Goal: Navigation & Orientation: Understand site structure

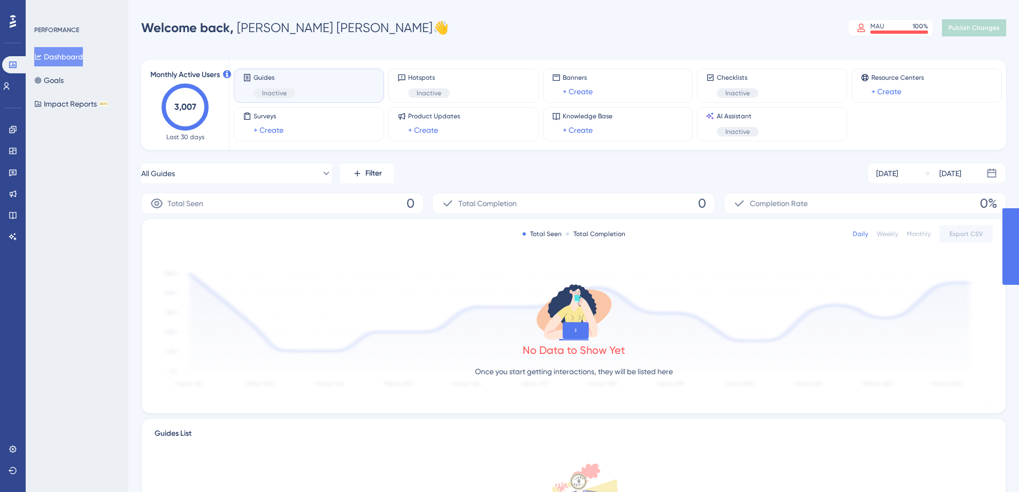
click at [199, 113] on icon "3,007" at bounding box center [185, 106] width 47 height 47
click at [52, 80] on button "Goals" at bounding box center [48, 80] width 29 height 19
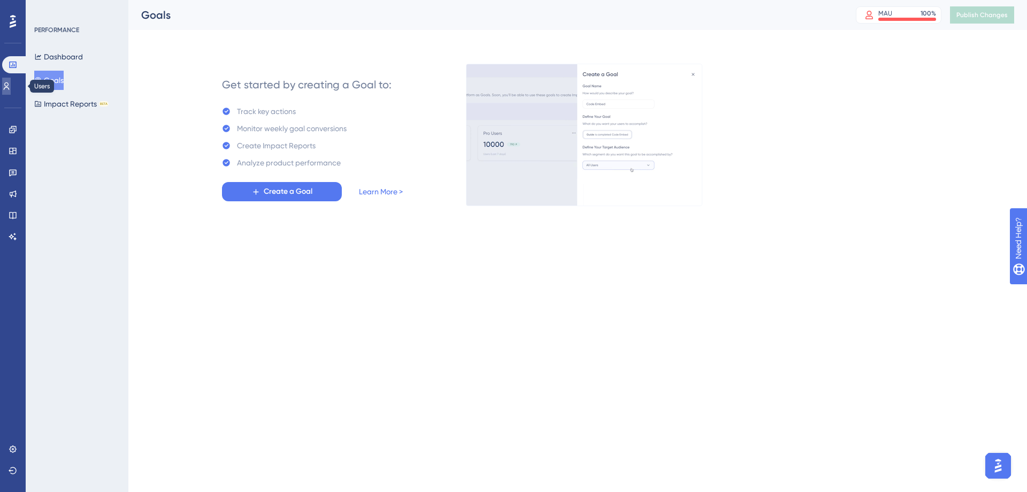
click at [7, 84] on link at bounding box center [6, 86] width 9 height 17
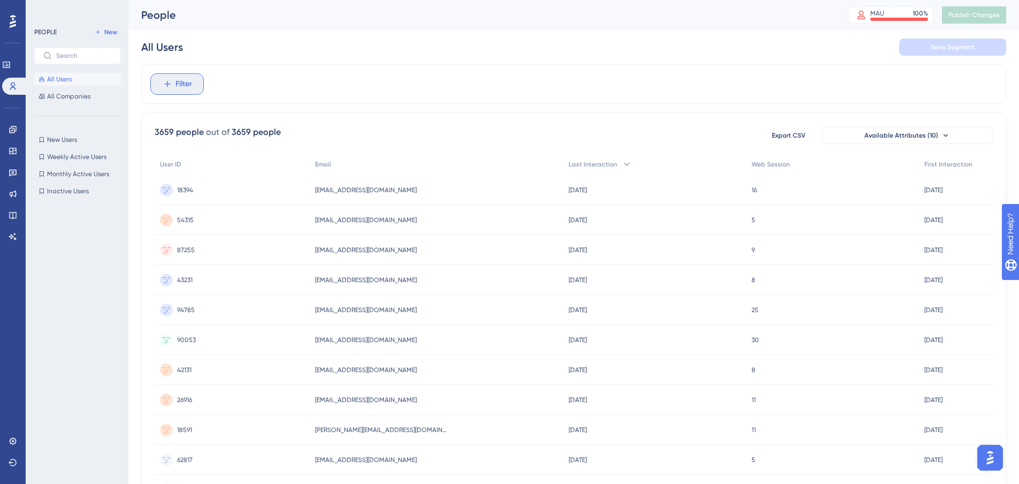
drag, startPoint x: 181, startPoint y: 88, endPoint x: 189, endPoint y: 91, distance: 9.1
click at [181, 88] on span "Filter" at bounding box center [183, 84] width 17 height 13
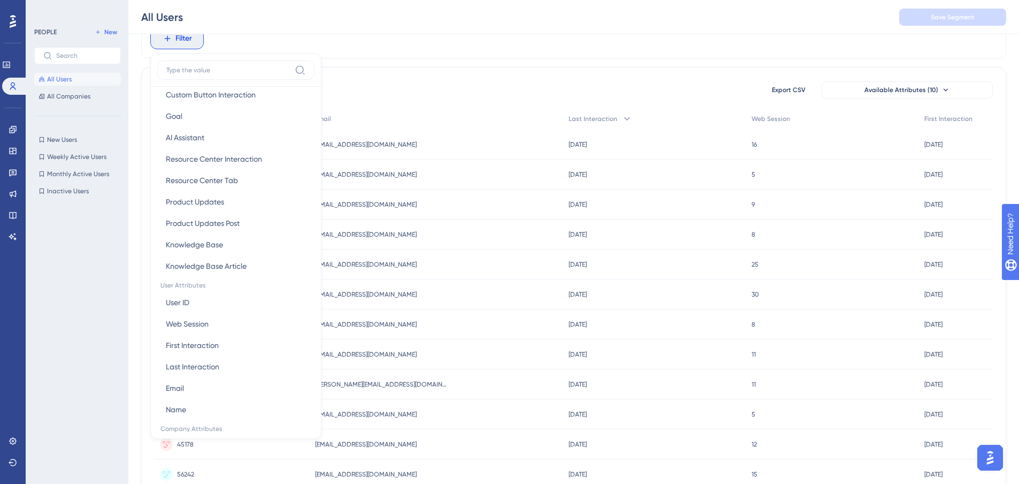
scroll to position [321, 0]
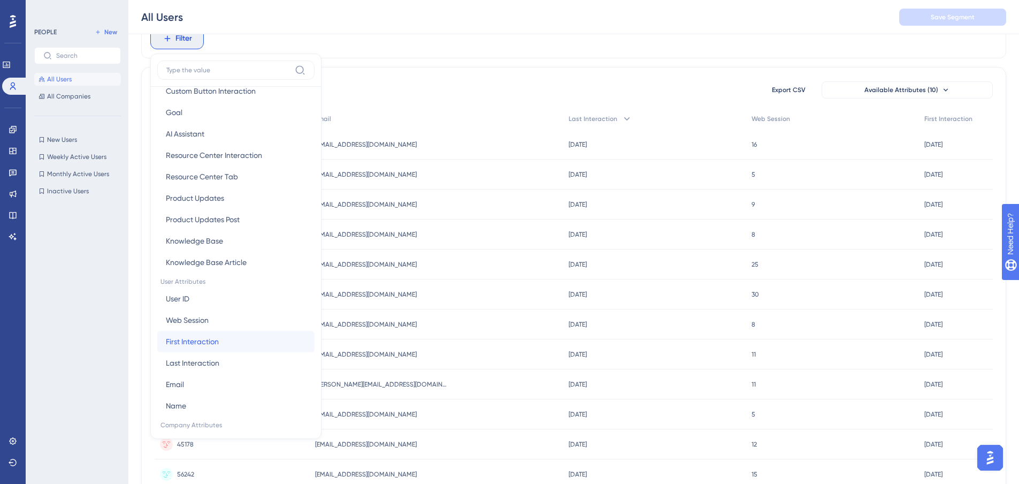
click at [193, 342] on span "First Interaction" at bounding box center [192, 341] width 53 height 13
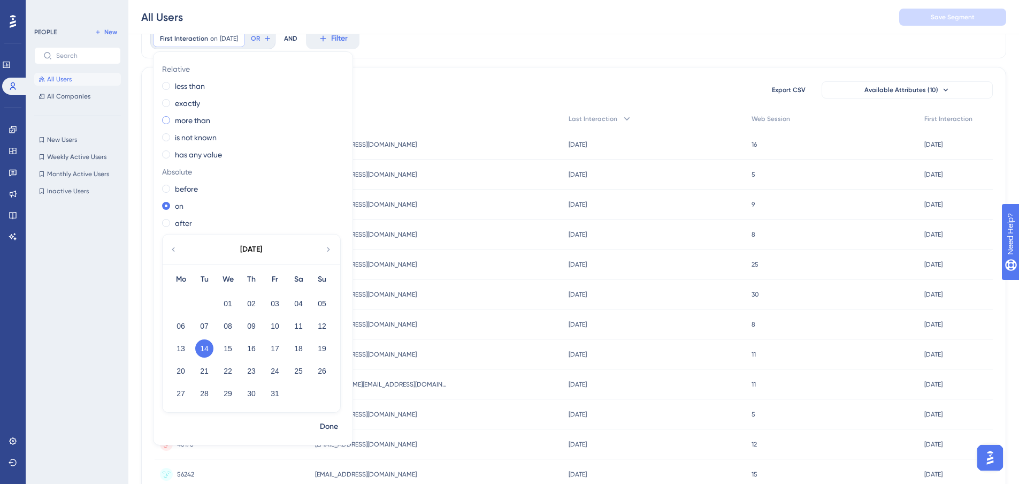
click at [164, 121] on span at bounding box center [166, 120] width 8 height 8
click at [173, 118] on input "radio" at bounding box center [173, 118] width 0 height 0
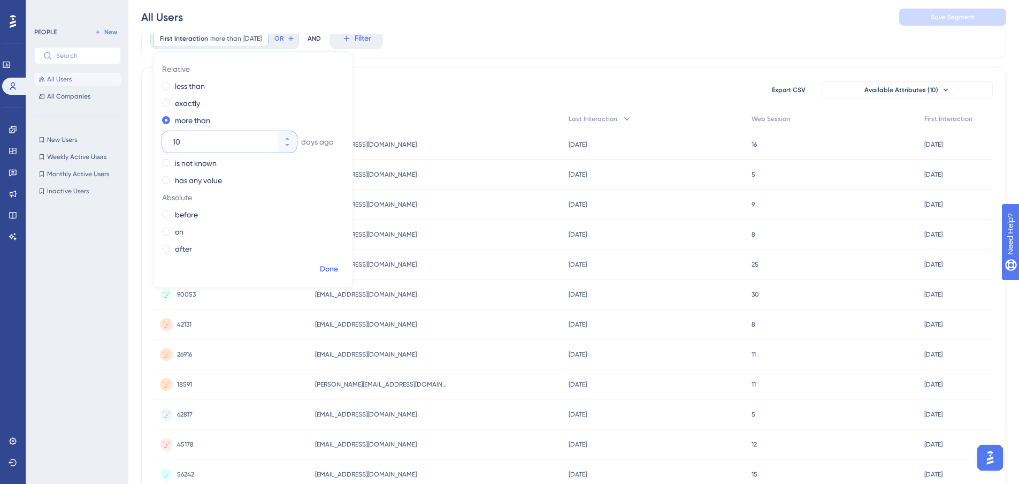
type input "10"
click at [333, 269] on span "Done" at bounding box center [329, 269] width 18 height 13
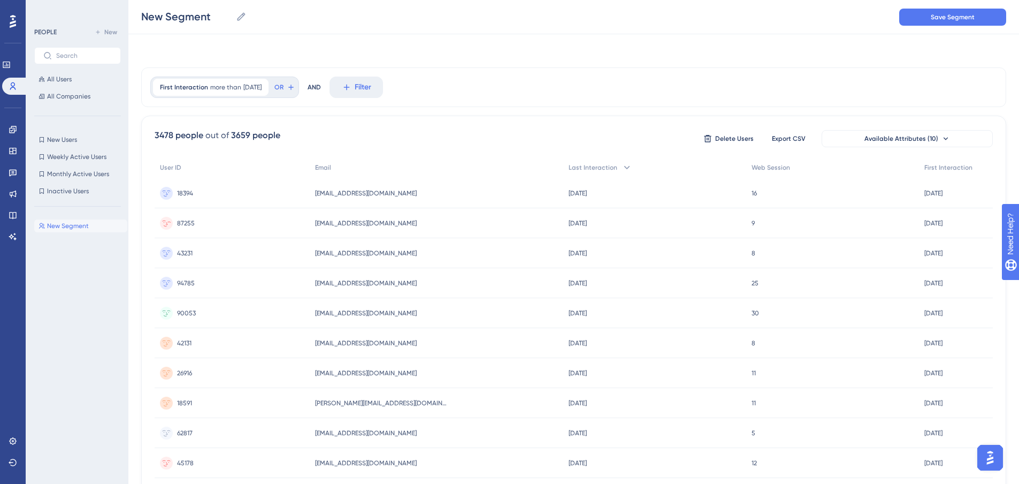
scroll to position [0, 0]
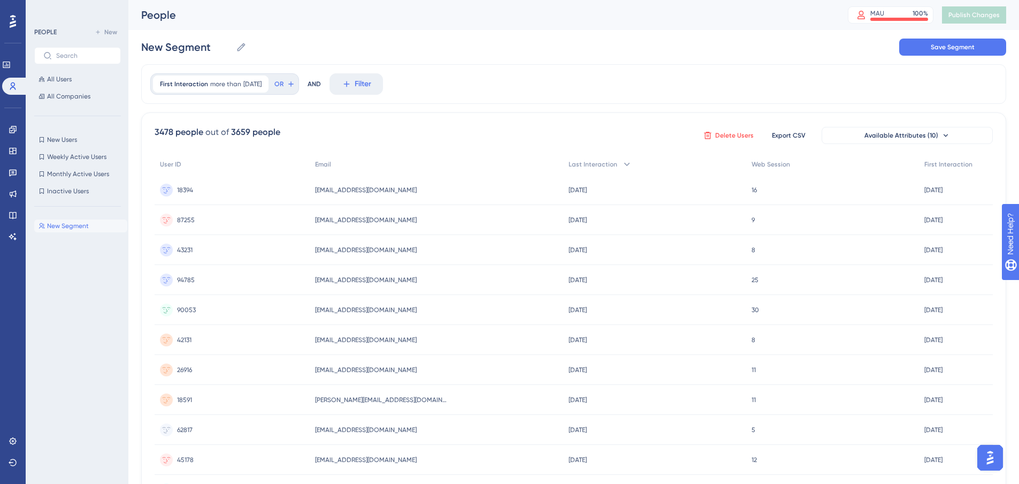
click at [730, 132] on span "Delete Users" at bounding box center [734, 135] width 39 height 9
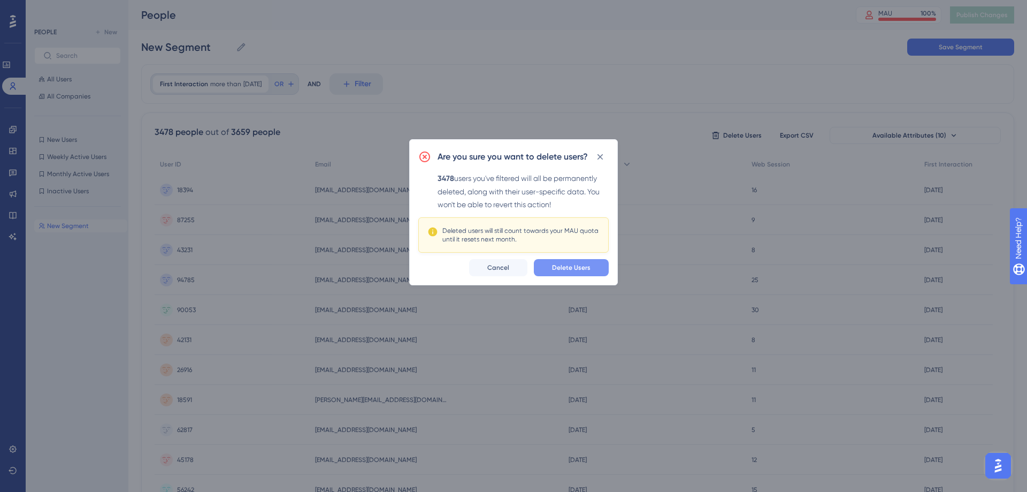
click at [578, 265] on span "Delete Users" at bounding box center [571, 267] width 39 height 9
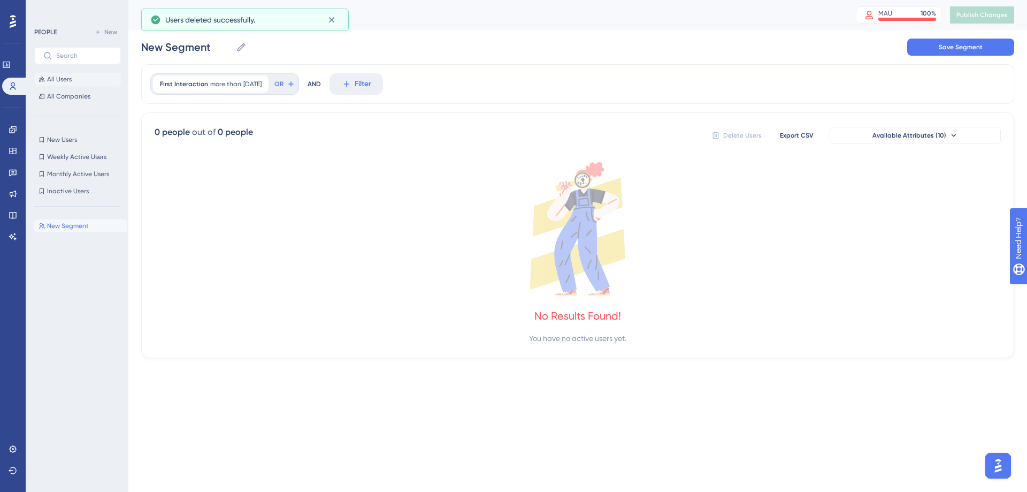
click at [62, 81] on span "All Users" at bounding box center [59, 79] width 25 height 9
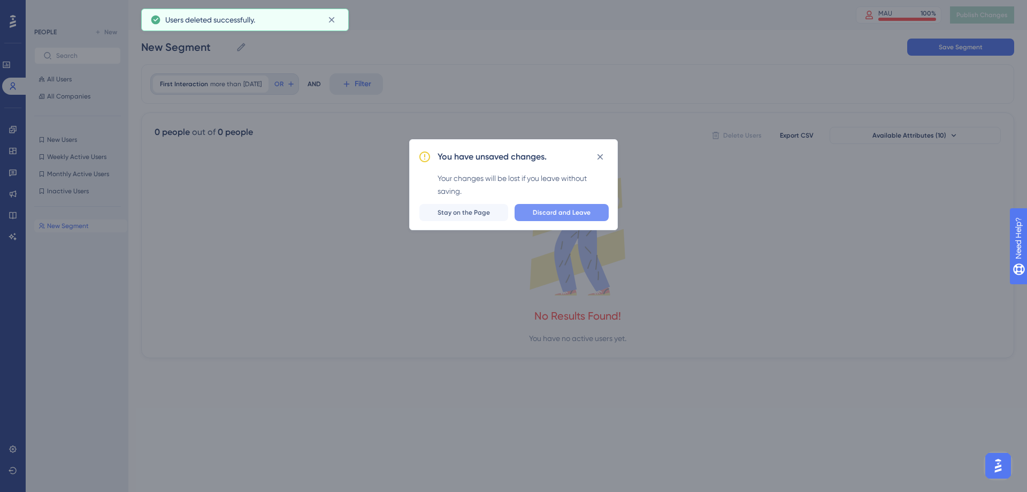
click at [575, 215] on span "Discard and Leave" at bounding box center [562, 212] width 58 height 9
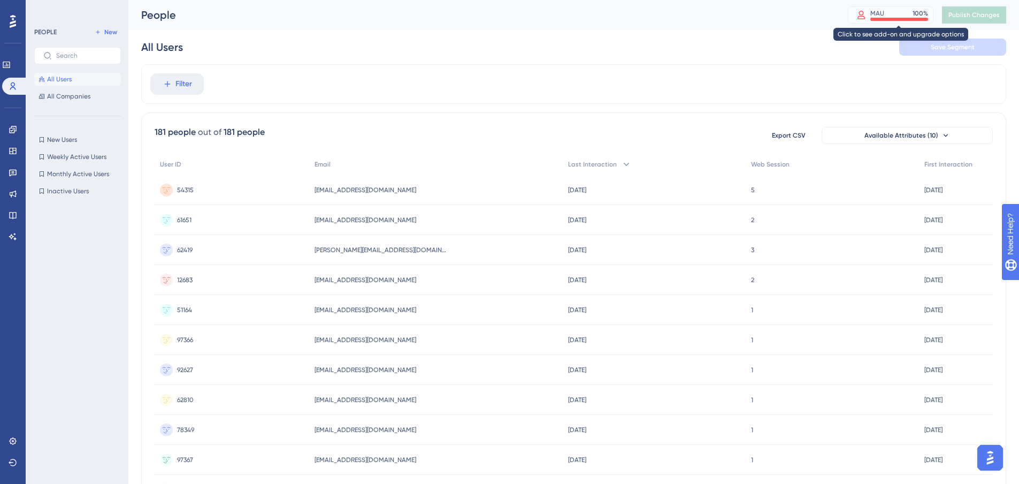
click at [898, 19] on div at bounding box center [900, 19] width 58 height 3
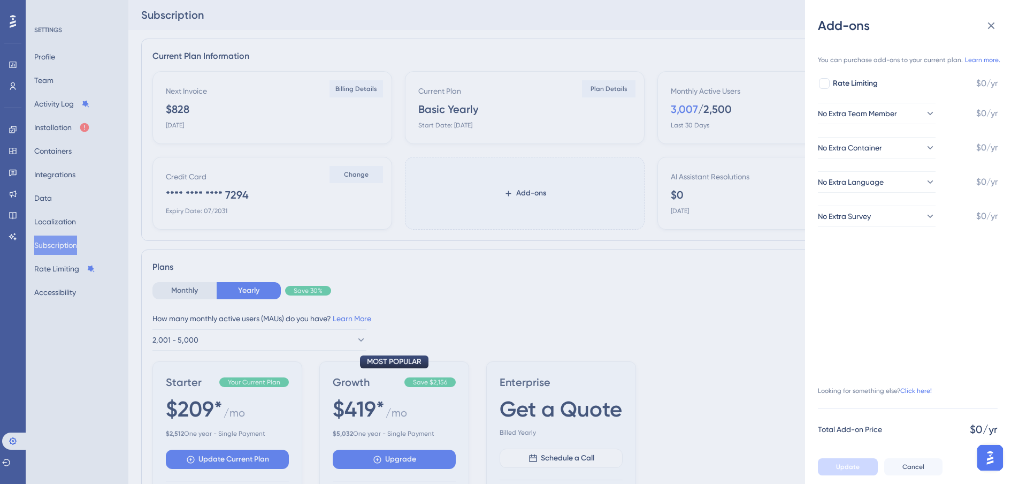
click at [61, 126] on div "Add-ons You can purchase add-ons to your current plan. Learn more. Rate Limitin…" at bounding box center [509, 242] width 1019 height 484
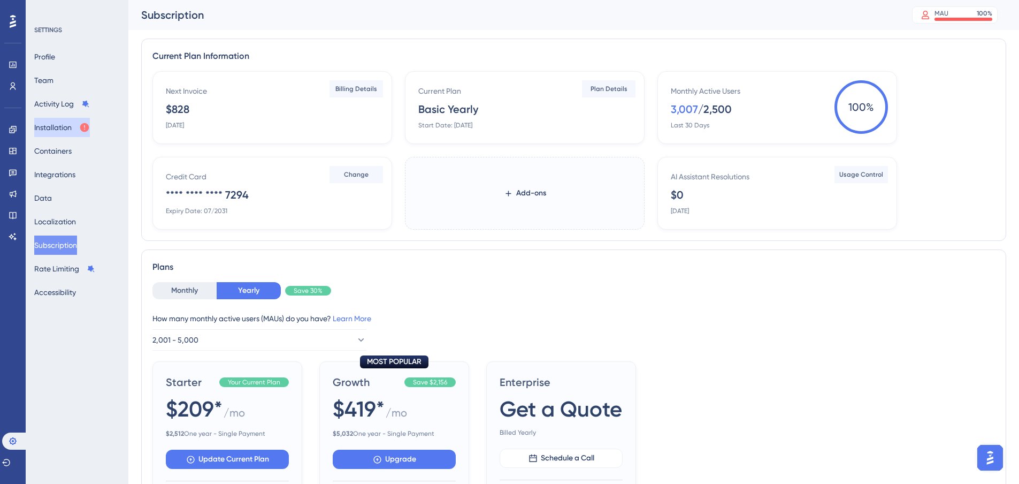
click at [58, 134] on button "Installation" at bounding box center [62, 127] width 56 height 19
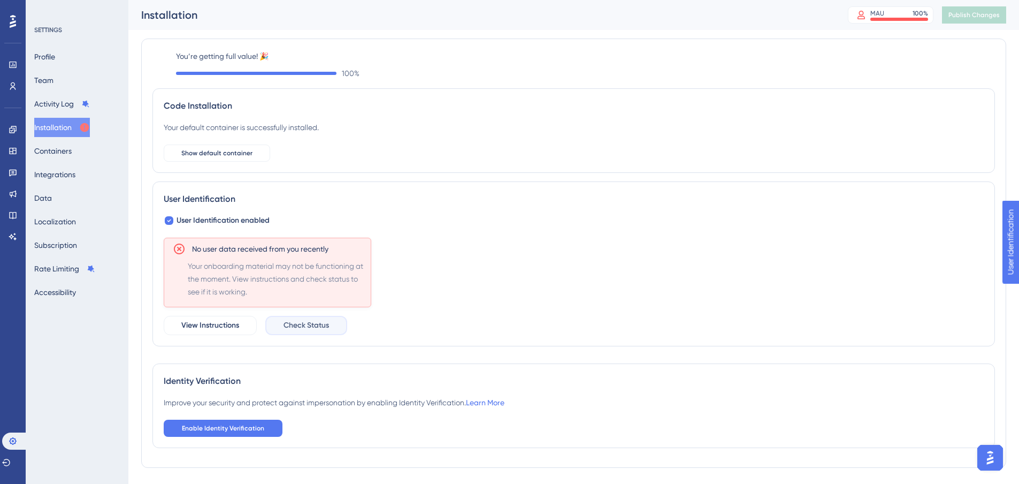
click at [314, 324] on span "Check Status" at bounding box center [306, 325] width 45 height 13
click at [205, 319] on span "View Instructions" at bounding box center [210, 325] width 58 height 13
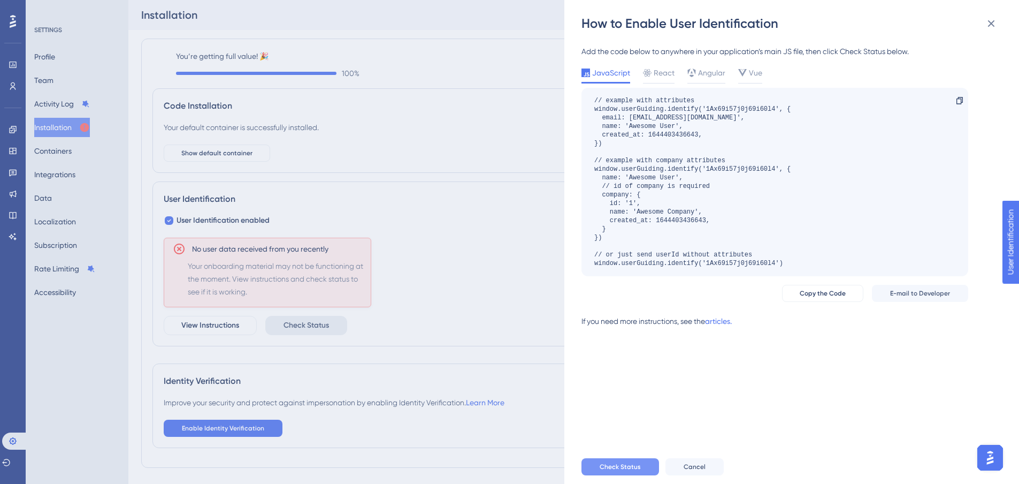
click at [618, 471] on span "Check Status" at bounding box center [620, 466] width 41 height 9
click at [66, 104] on div "How to Enable User Identification Add the code below to anywhere in your applic…" at bounding box center [509, 242] width 1019 height 484
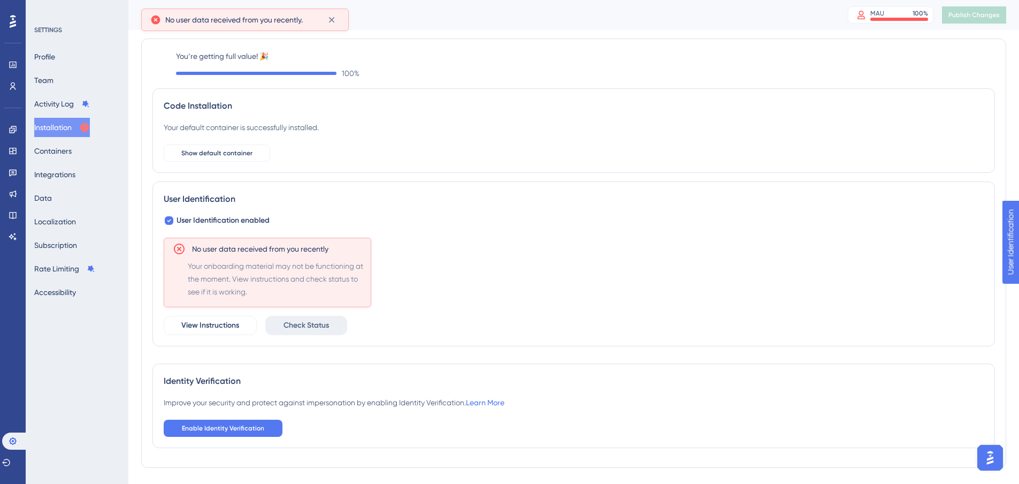
click at [13, 19] on icon at bounding box center [13, 21] width 6 height 13
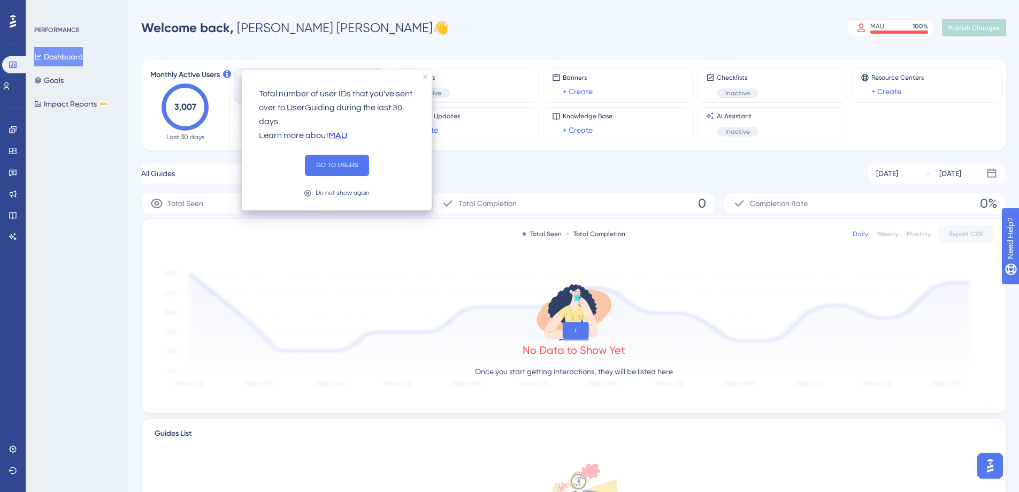
click at [227, 75] on icon at bounding box center [227, 74] width 8 height 8
click at [333, 162] on button "GO TO USERS" at bounding box center [337, 165] width 64 height 21
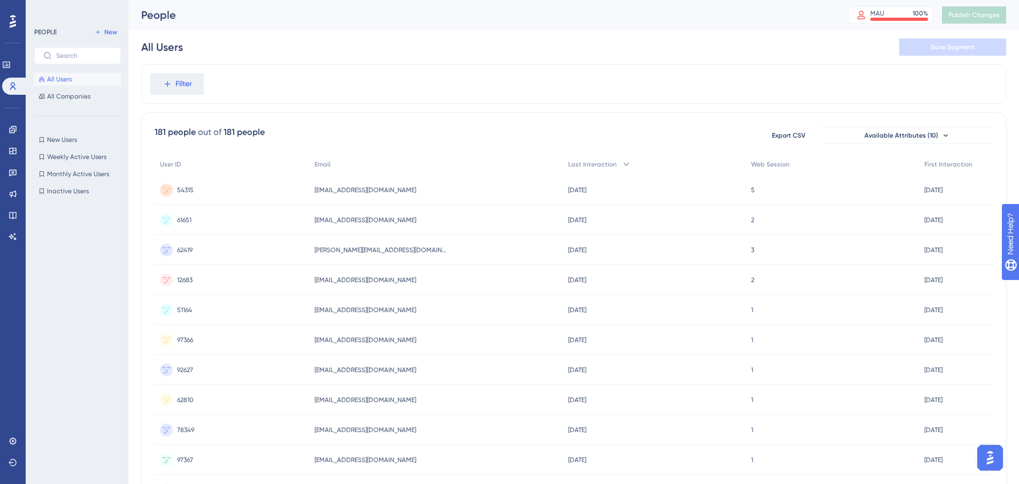
click at [192, 190] on span "54315" at bounding box center [185, 190] width 17 height 9
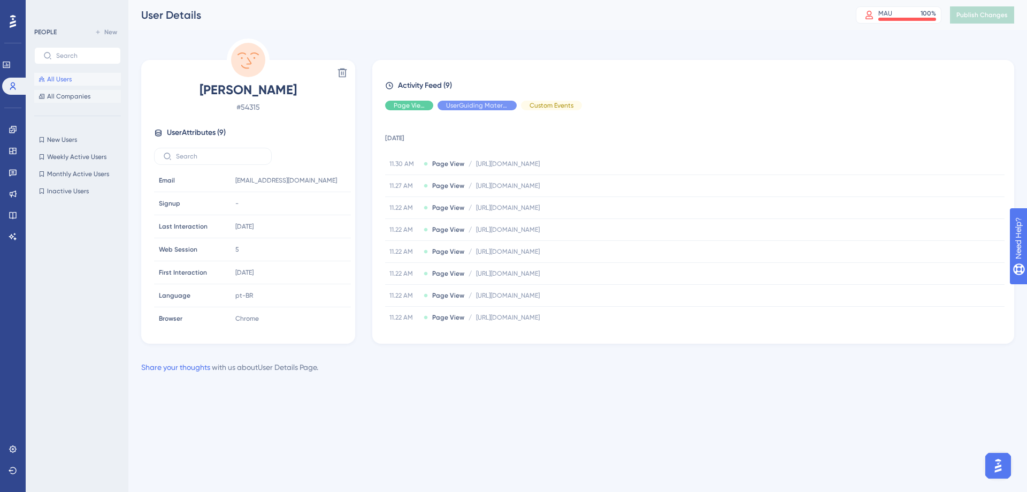
click at [68, 94] on span "All Companies" at bounding box center [68, 96] width 43 height 9
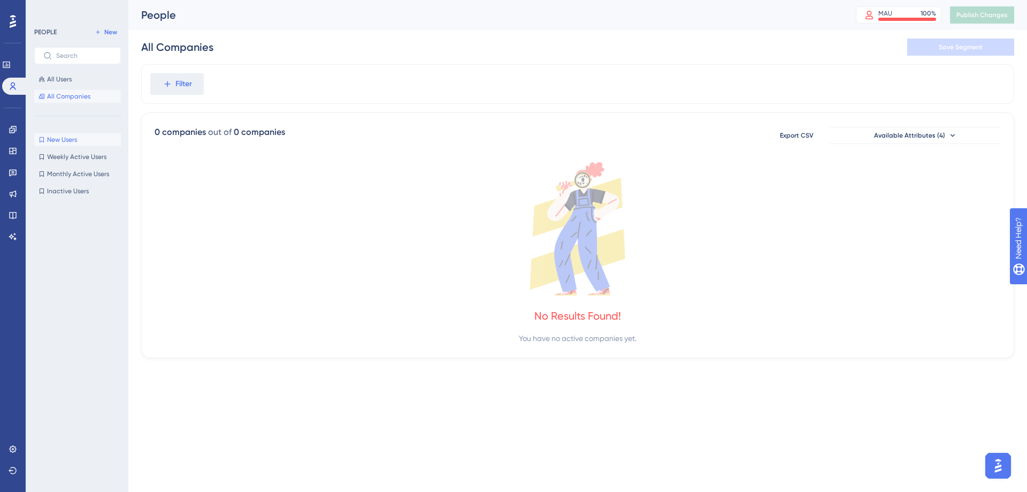
click at [63, 144] on button "New Users New Users" at bounding box center [77, 139] width 87 height 13
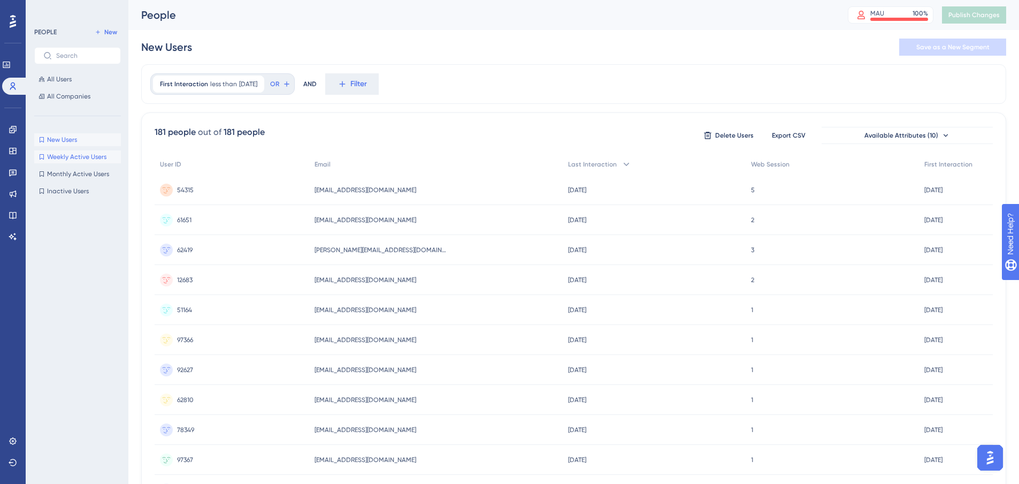
click at [63, 159] on span "Weekly Active Users" at bounding box center [76, 156] width 59 height 9
click at [63, 175] on span "Monthly Active Users" at bounding box center [78, 174] width 62 height 9
click at [64, 192] on span "Inactive Users" at bounding box center [68, 191] width 42 height 9
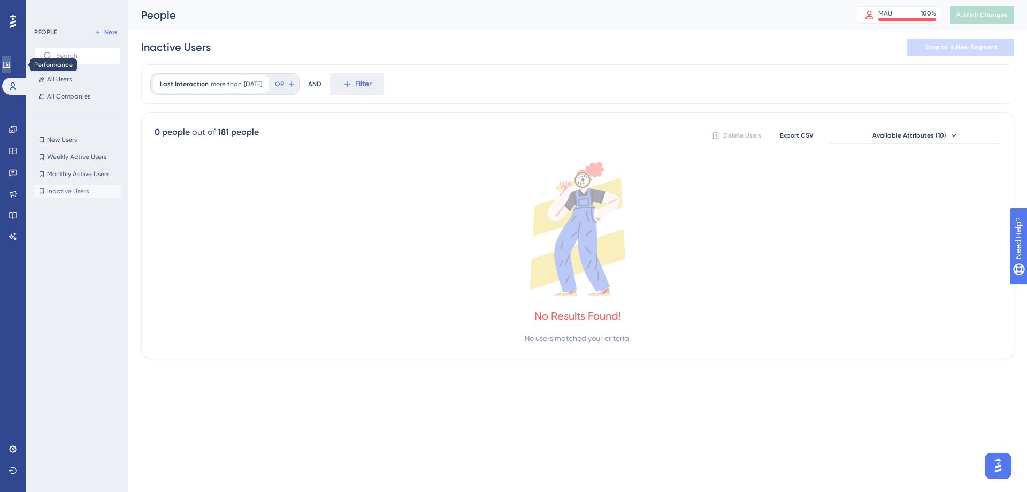
click at [10, 64] on icon at bounding box center [6, 65] width 7 height 6
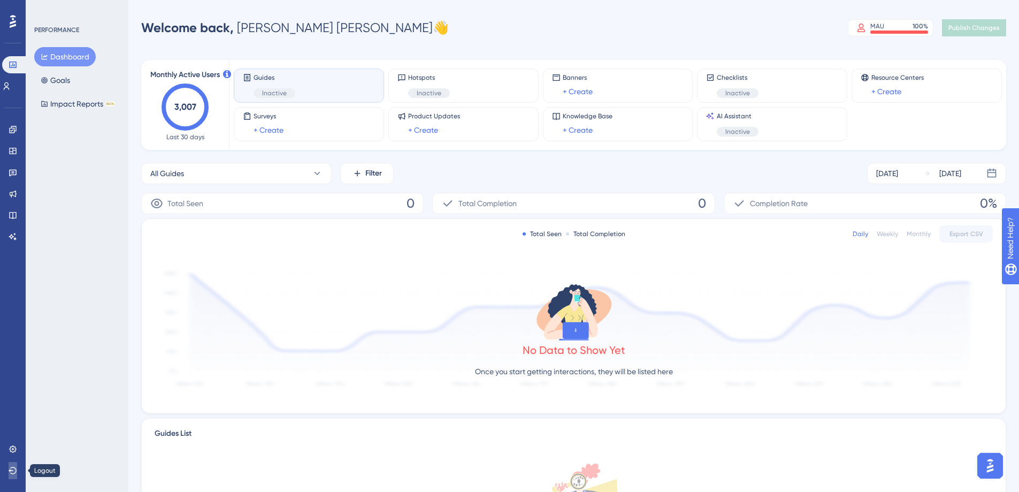
click at [13, 467] on icon at bounding box center [13, 470] width 8 height 7
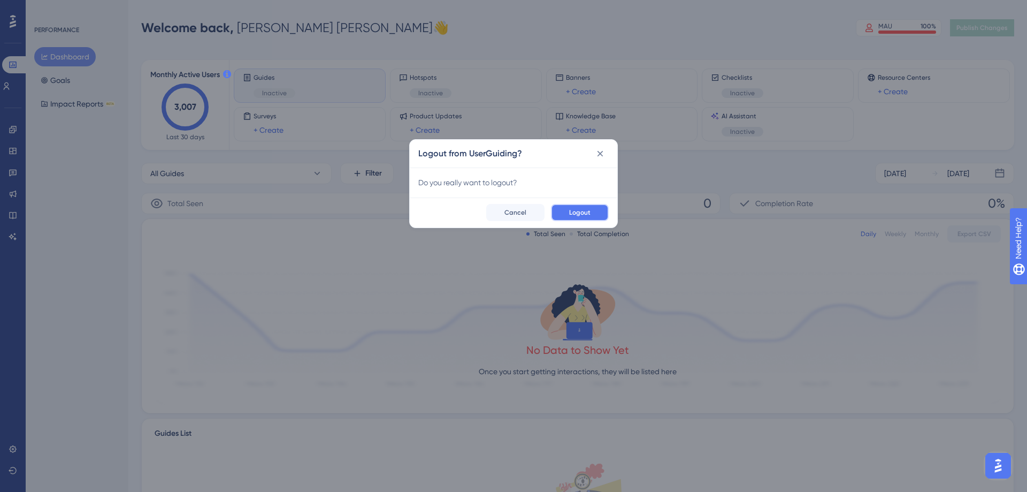
click at [574, 217] on button "Logout" at bounding box center [580, 212] width 58 height 17
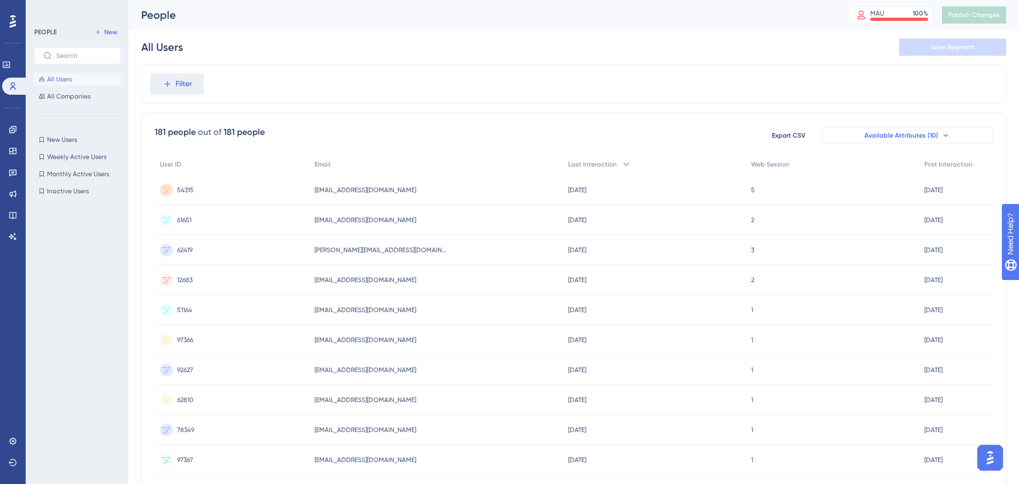
click at [919, 135] on span "Available Attributes (10)" at bounding box center [902, 135] width 74 height 9
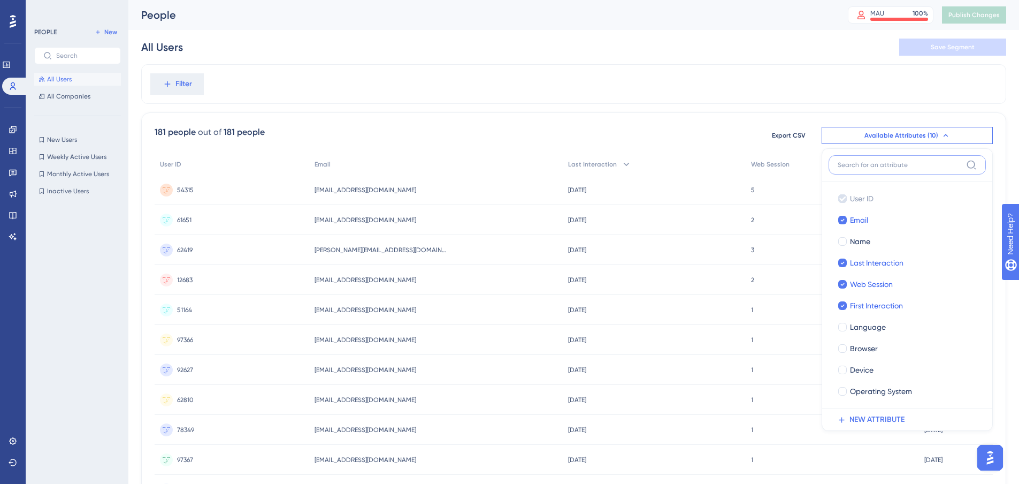
scroll to position [48, 0]
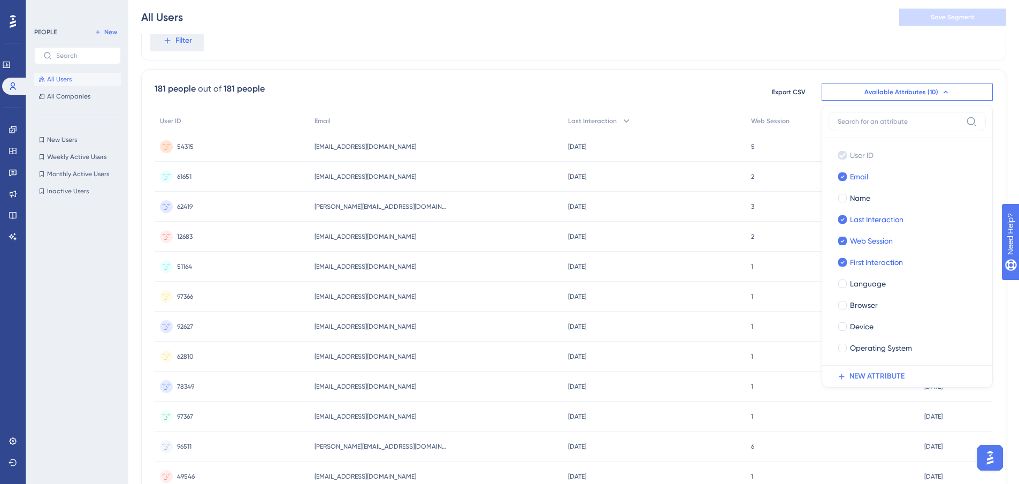
click at [646, 30] on div "All Users Save Segment" at bounding box center [573, 17] width 891 height 34
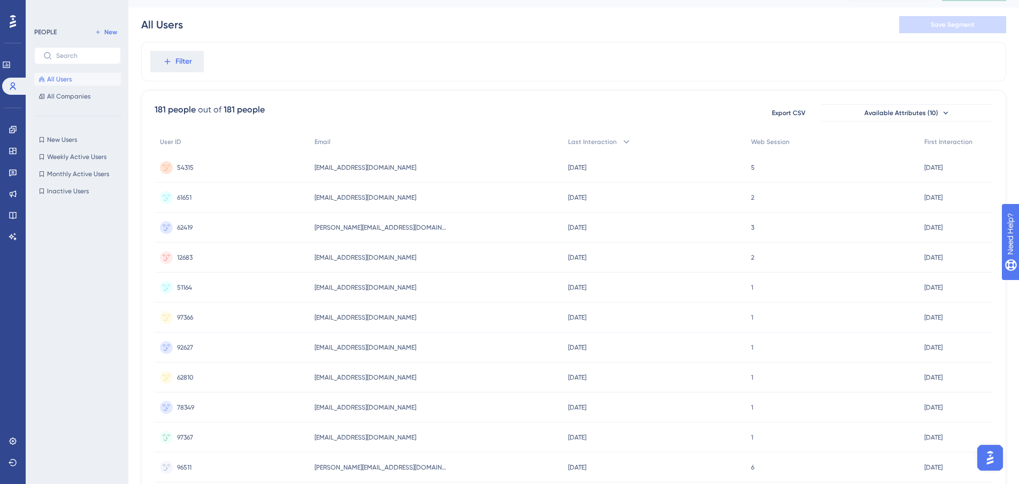
scroll to position [0, 0]
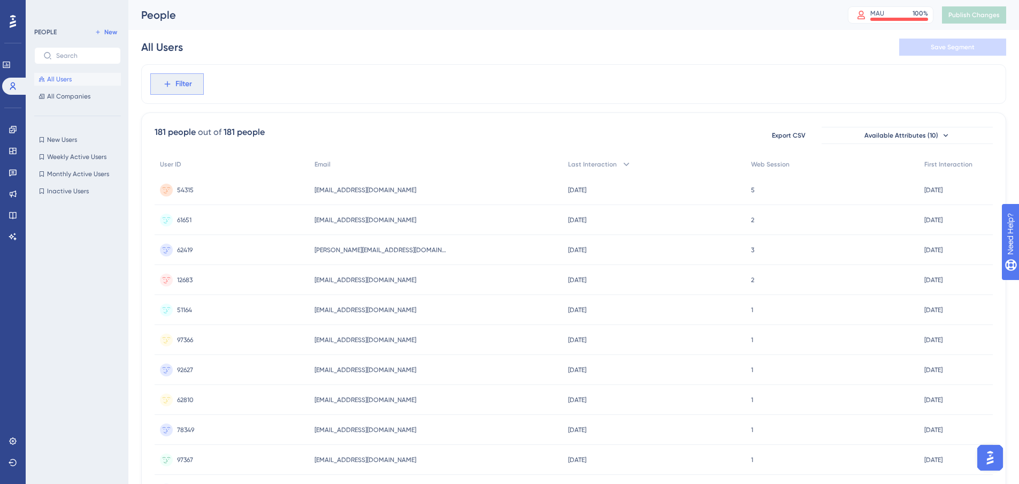
click at [190, 86] on span "Filter" at bounding box center [183, 84] width 17 height 13
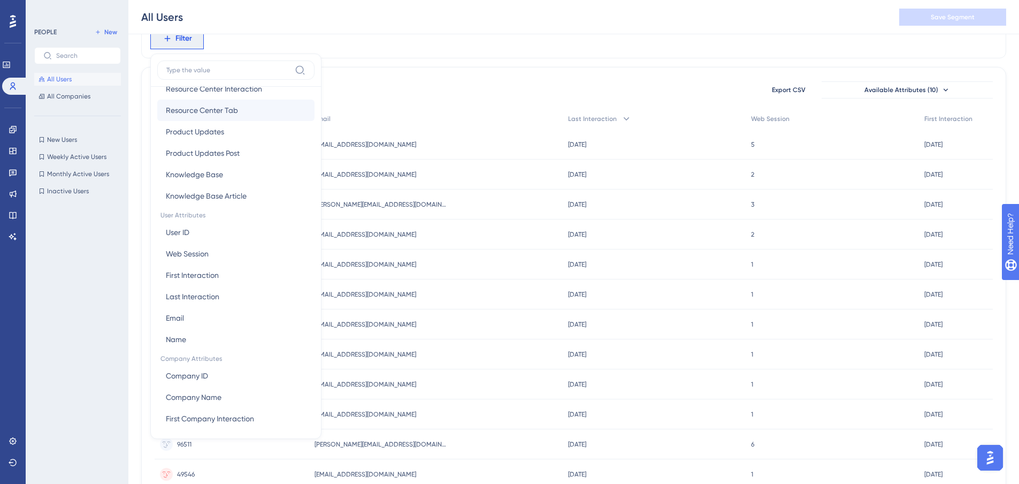
scroll to position [413, 0]
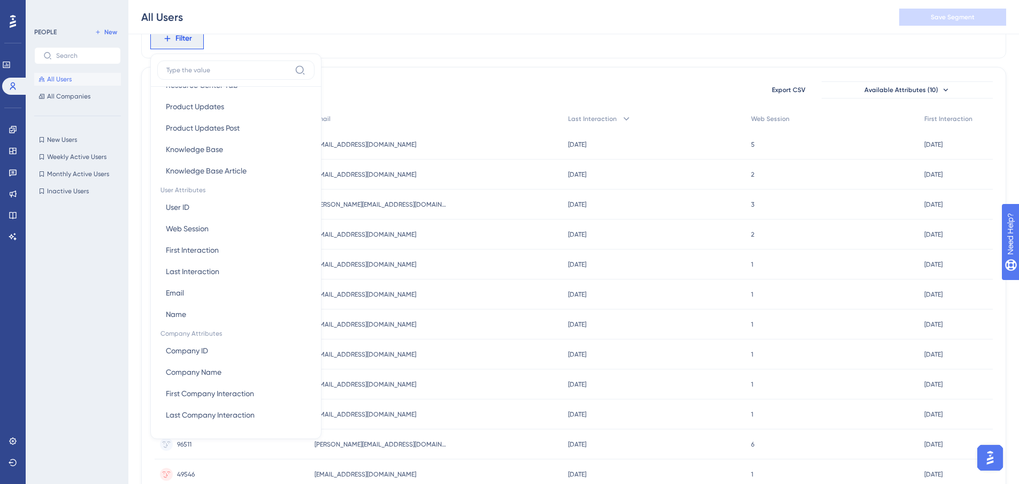
click at [569, 34] on div "Filter Browser Attributes Language Language Browser Browser Device Device Opera…" at bounding box center [573, 39] width 865 height 40
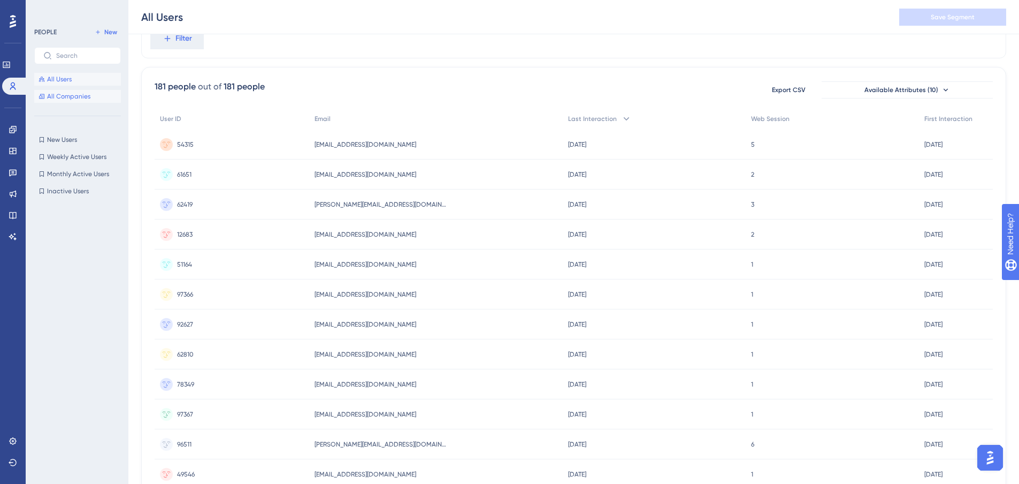
click at [74, 96] on span "All Companies" at bounding box center [68, 96] width 43 height 9
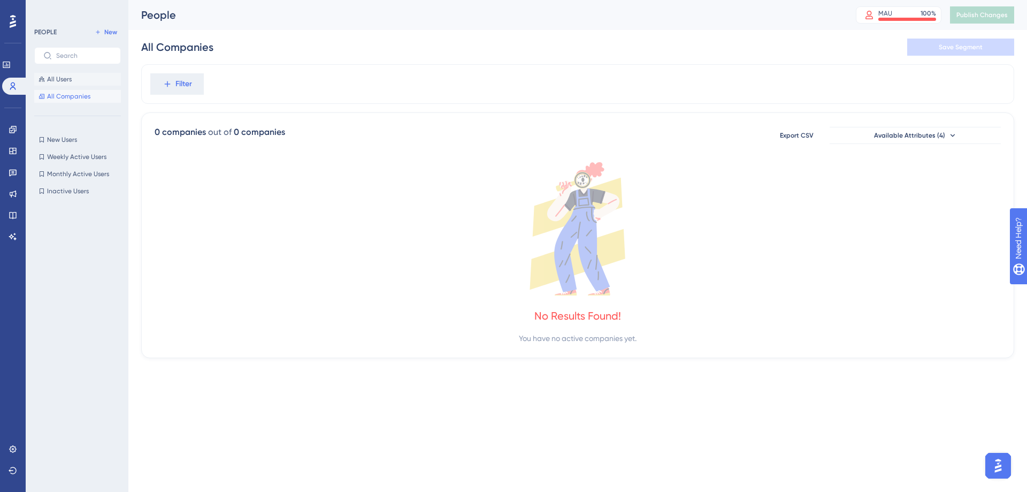
click at [65, 76] on span "All Users" at bounding box center [59, 79] width 25 height 9
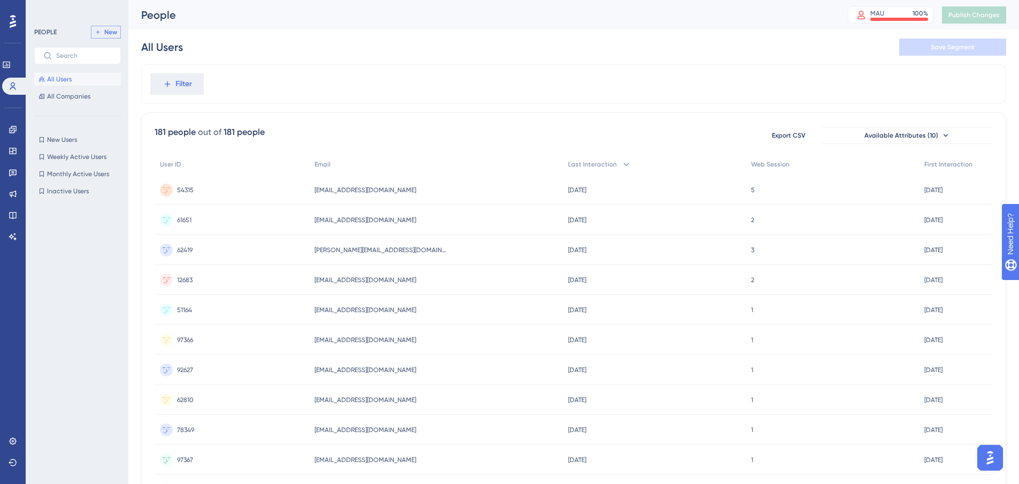
click at [112, 32] on span "New" at bounding box center [110, 32] width 13 height 9
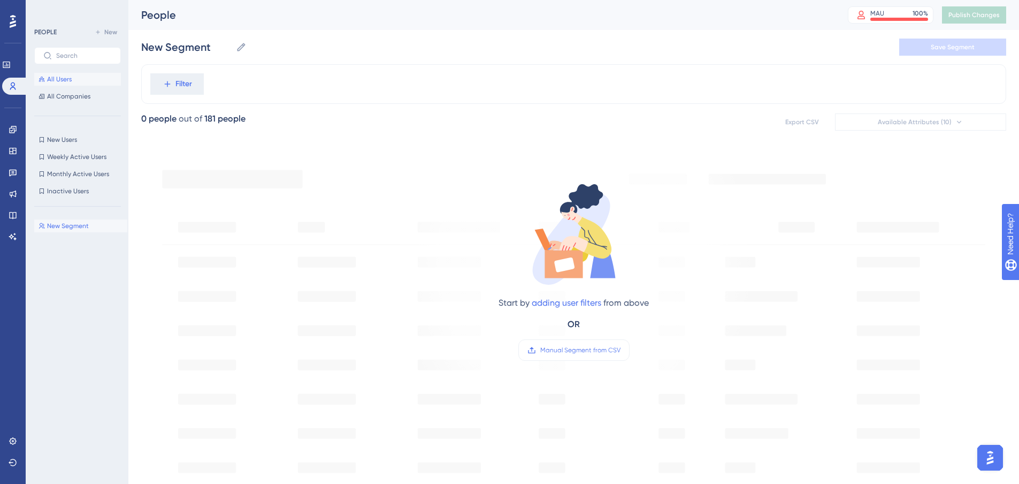
click at [63, 80] on span "All Users" at bounding box center [59, 79] width 25 height 9
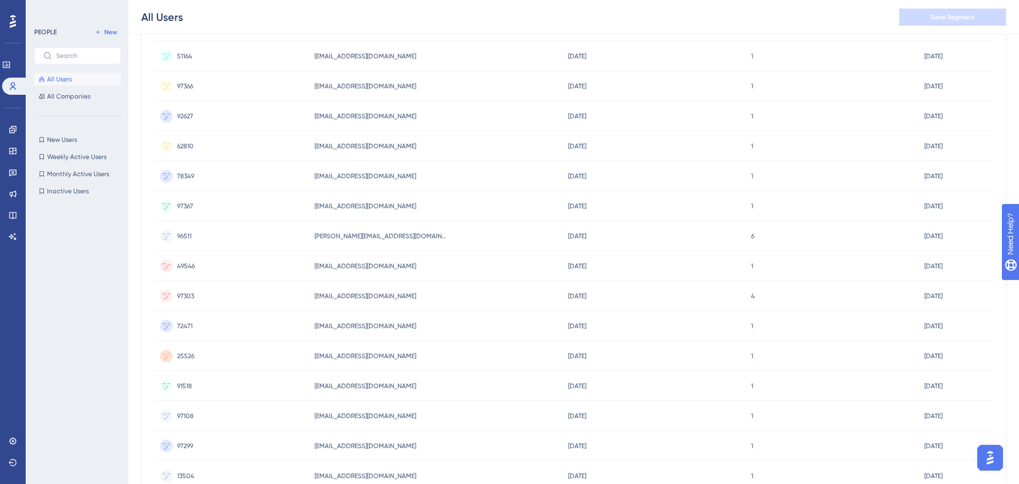
scroll to position [372, 0]
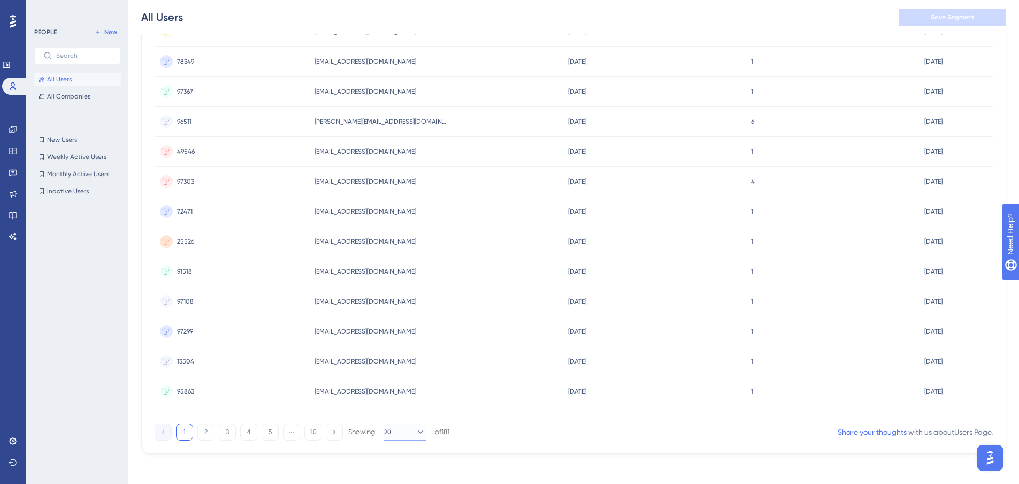
click at [421, 429] on button "20" at bounding box center [405, 431] width 43 height 17
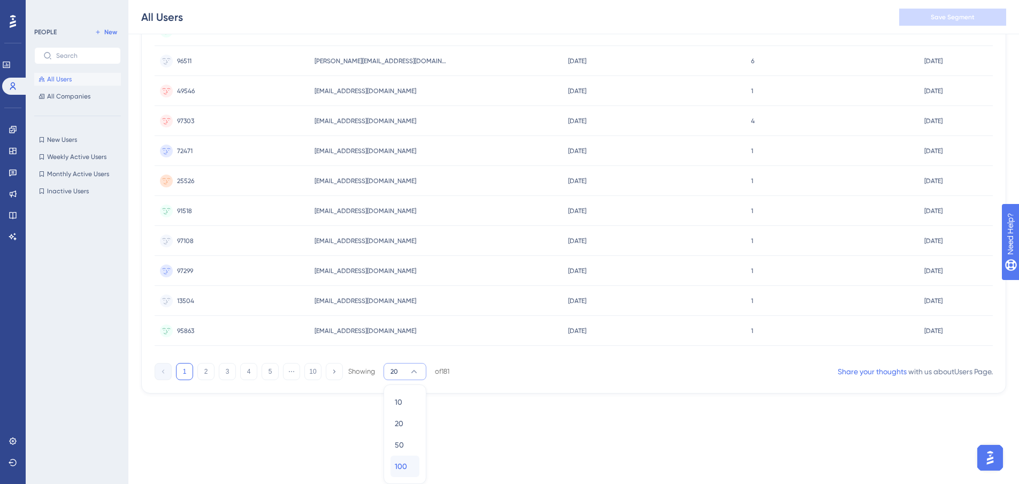
click at [406, 463] on span "100" at bounding box center [401, 466] width 12 height 13
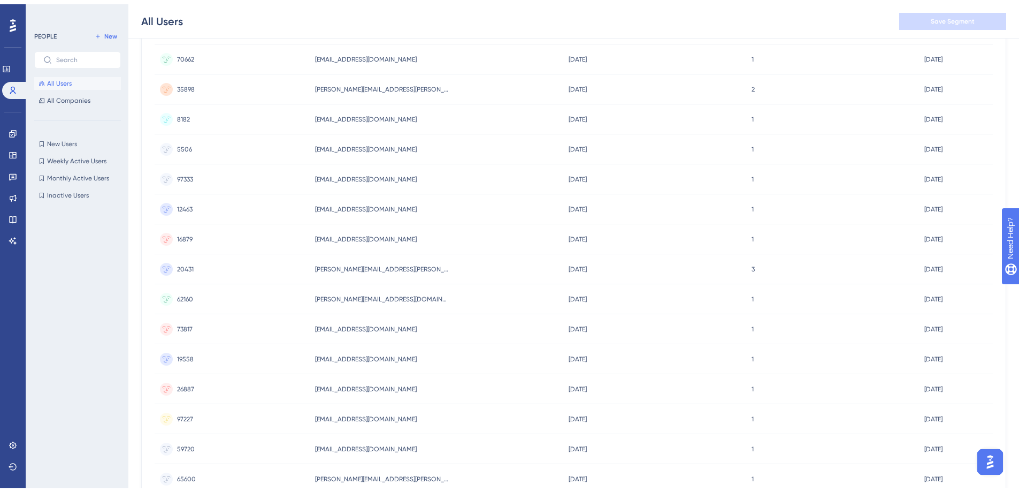
scroll to position [0, 0]
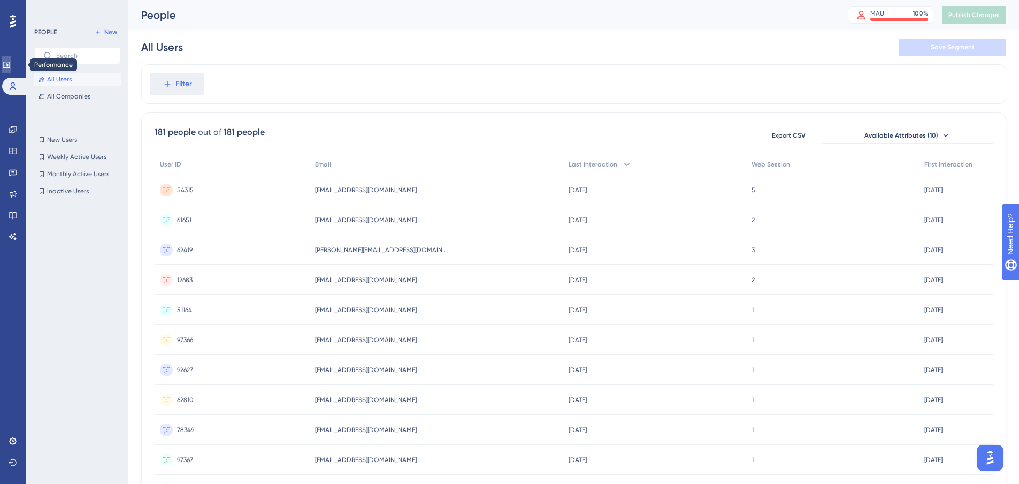
click at [10, 66] on icon at bounding box center [6, 65] width 7 height 6
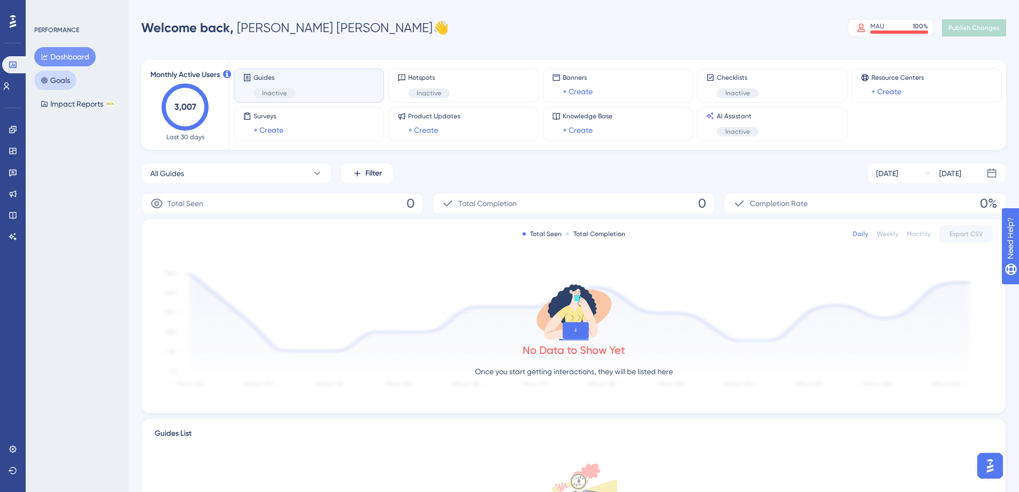
click at [65, 78] on button "Goals" at bounding box center [55, 80] width 42 height 19
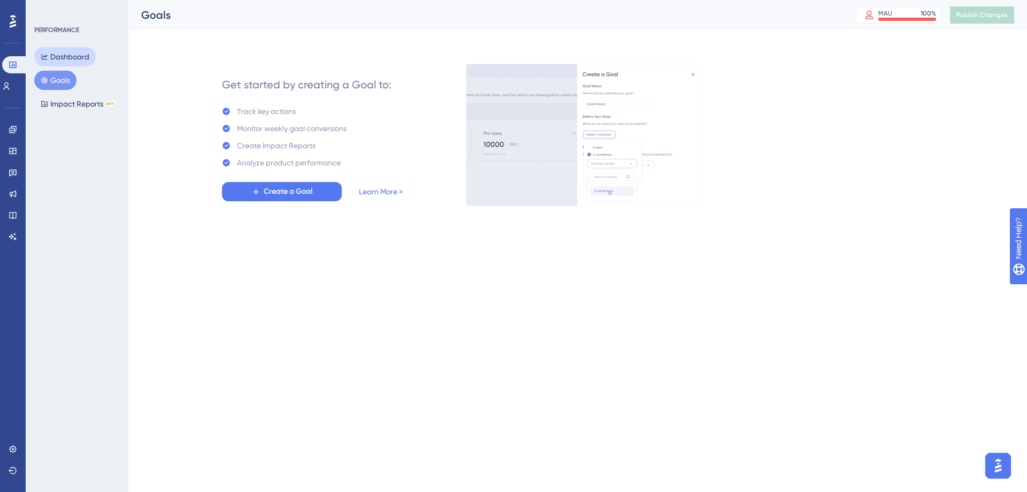
click at [65, 55] on button "Dashboard" at bounding box center [65, 56] width 62 height 19
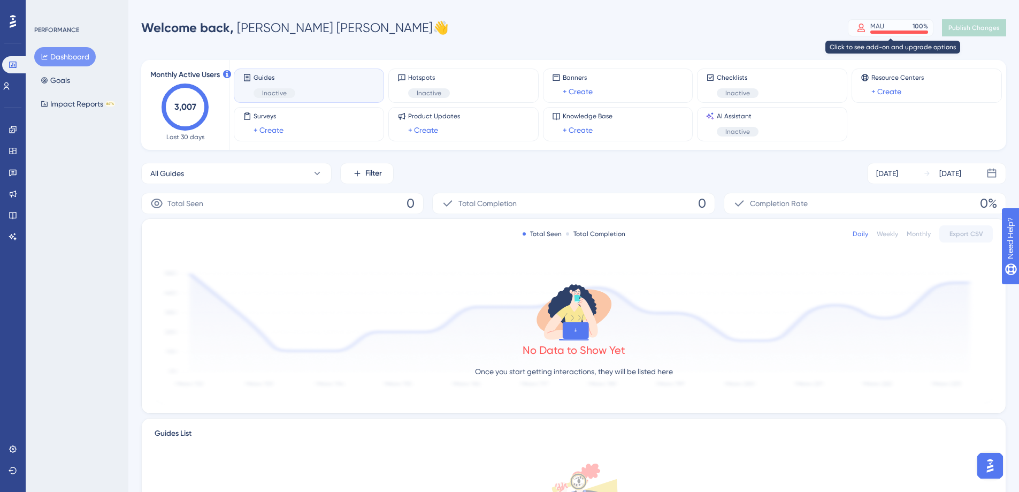
click at [894, 31] on div at bounding box center [900, 31] width 58 height 3
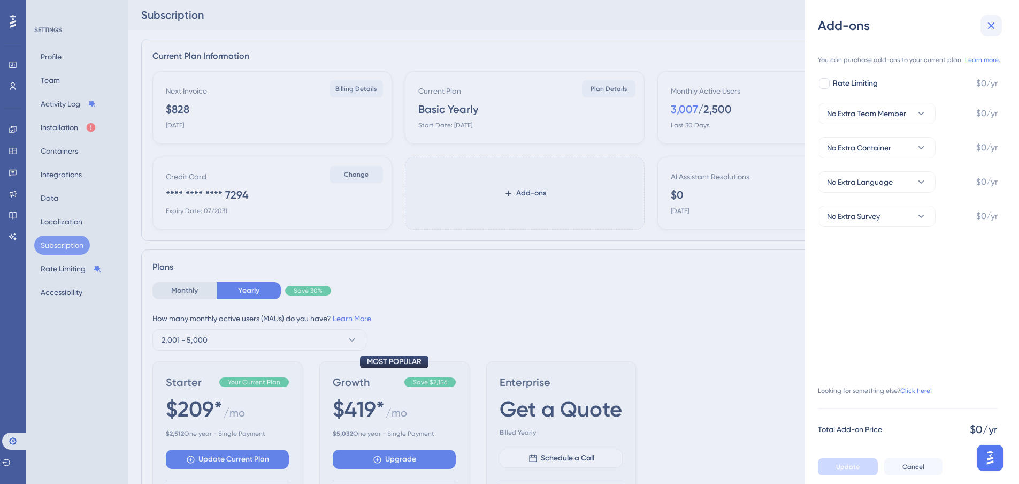
click at [990, 25] on icon at bounding box center [991, 25] width 7 height 7
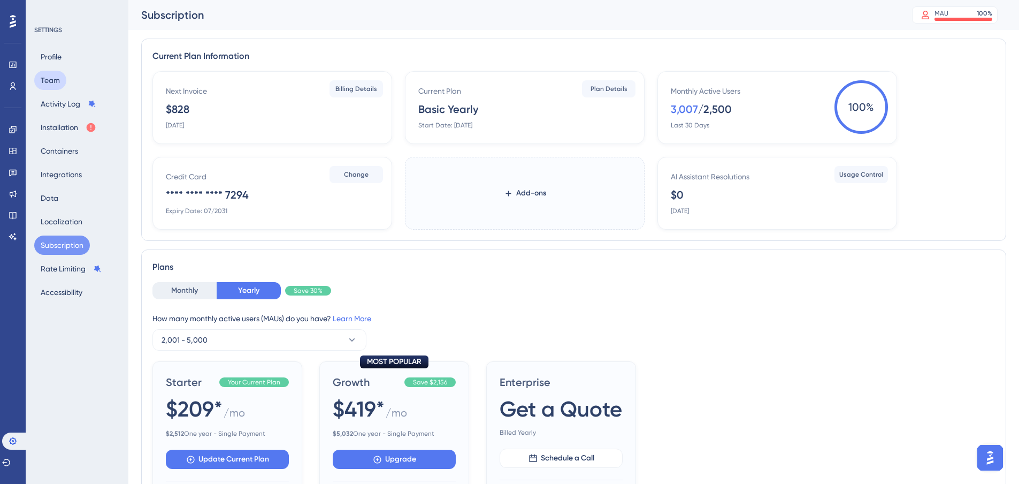
click at [51, 77] on button "Team" at bounding box center [50, 80] width 32 height 19
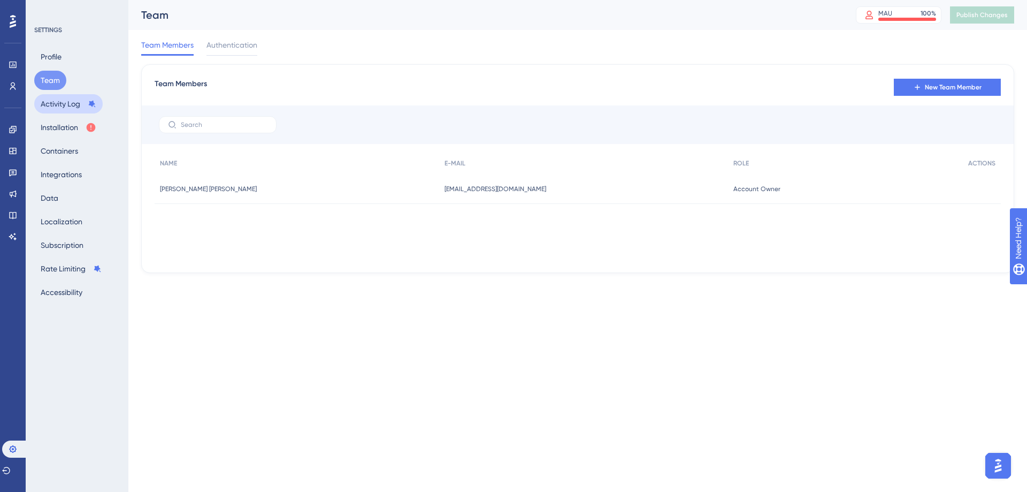
click at [57, 105] on button "Activity Log" at bounding box center [68, 103] width 68 height 19
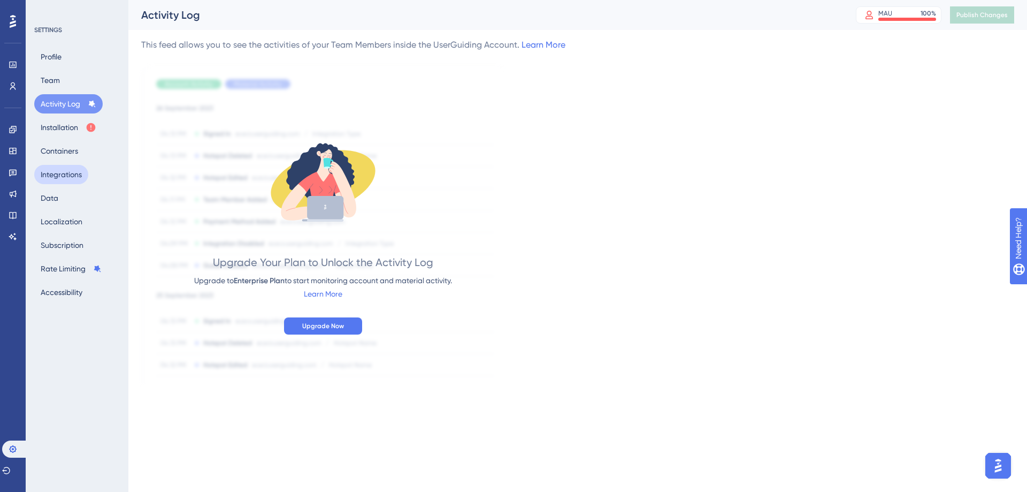
click at [59, 167] on button "Integrations" at bounding box center [61, 174] width 54 height 19
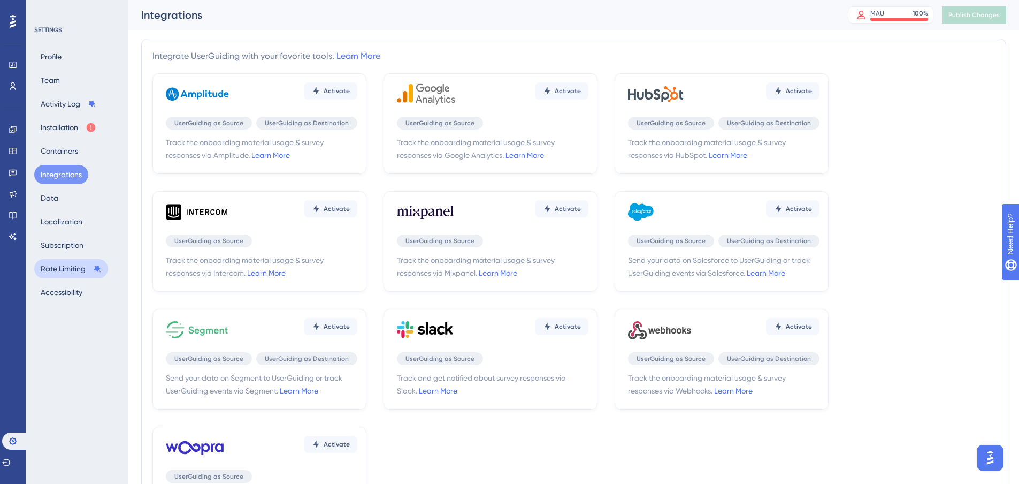
click at [59, 266] on button "Rate Limiting" at bounding box center [71, 268] width 74 height 19
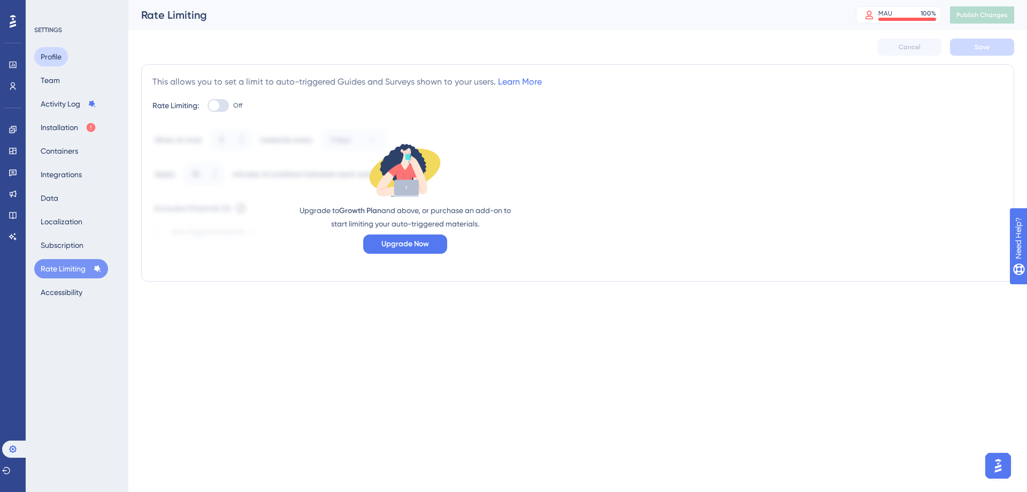
click at [50, 52] on button "Profile" at bounding box center [51, 56] width 34 height 19
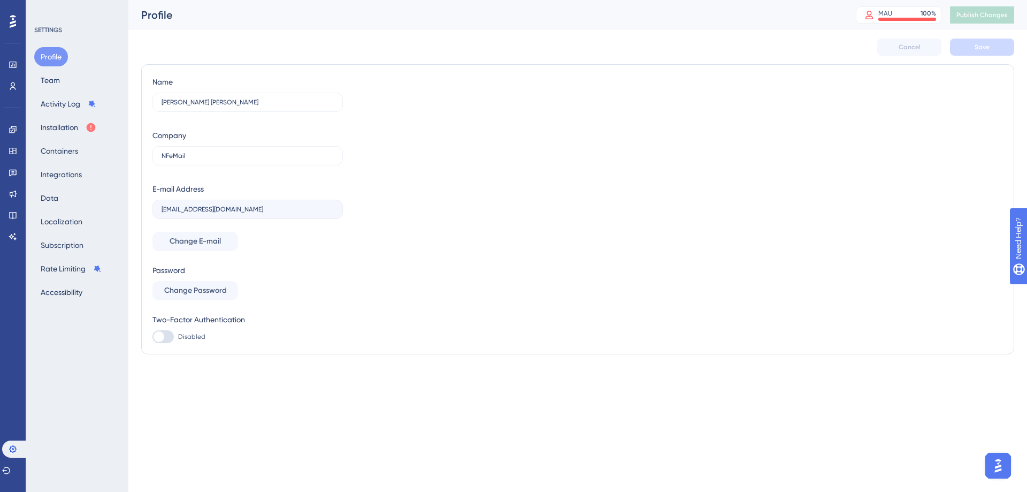
click at [16, 17] on icon at bounding box center [13, 21] width 6 height 13
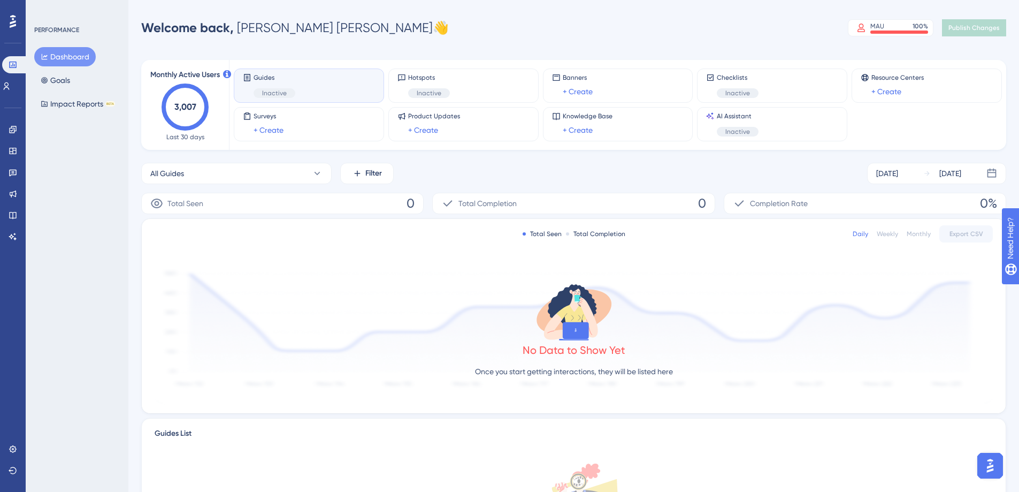
click at [182, 108] on text "3,007" at bounding box center [185, 107] width 22 height 10
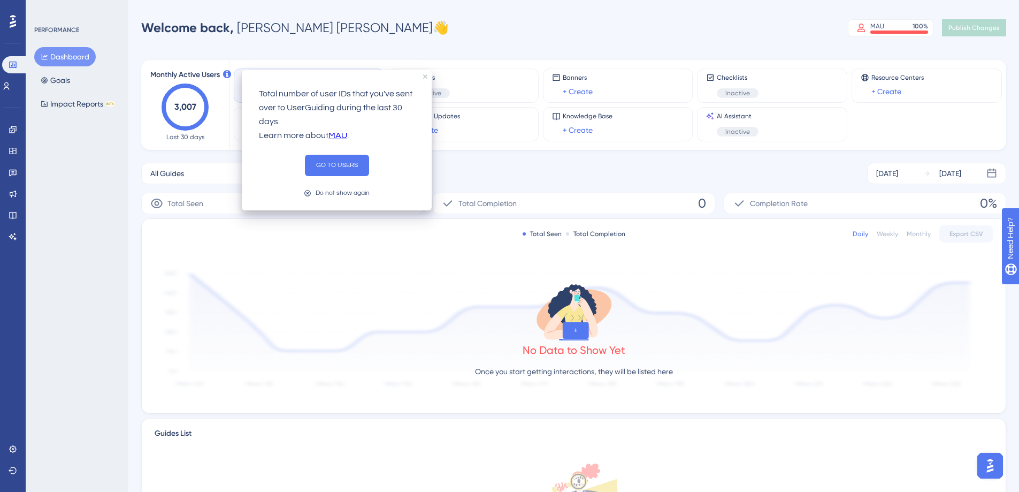
click at [336, 132] on link "MAU" at bounding box center [338, 136] width 19 height 14
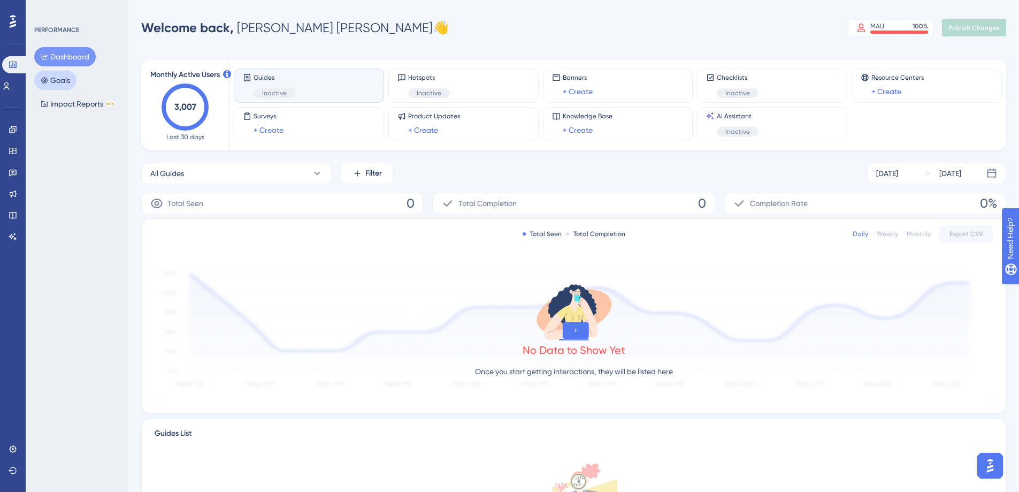
click at [63, 81] on button "Goals" at bounding box center [55, 80] width 42 height 19
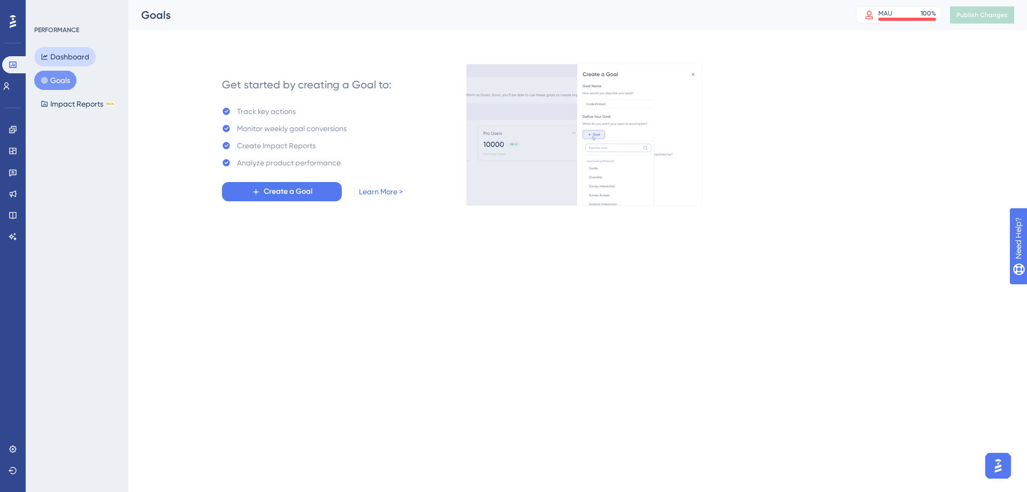
click at [74, 51] on button "Dashboard" at bounding box center [65, 56] width 62 height 19
